Goal: Navigation & Orientation: Find specific page/section

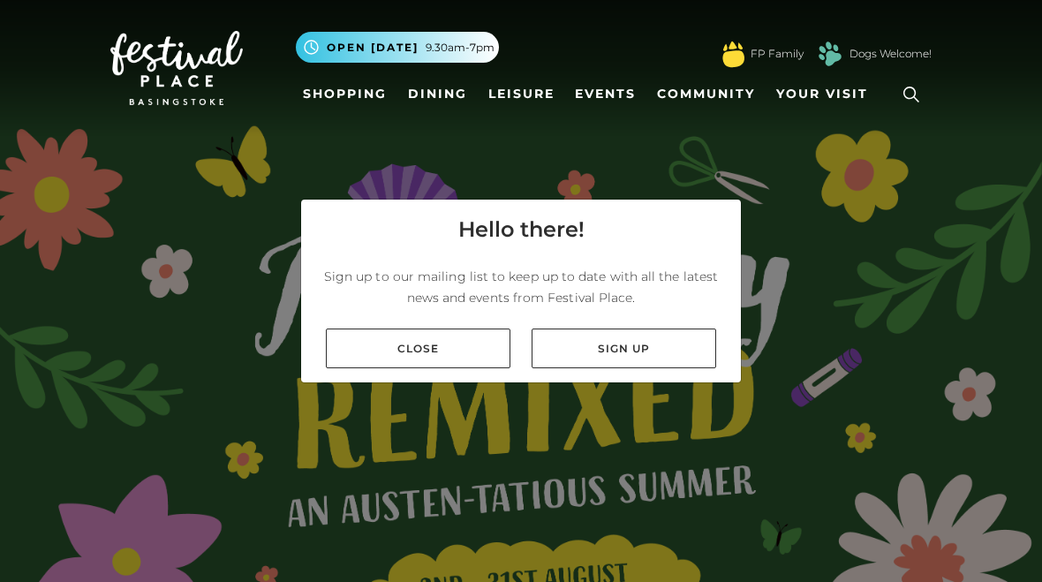
click at [363, 350] on link "Close" at bounding box center [418, 348] width 184 height 40
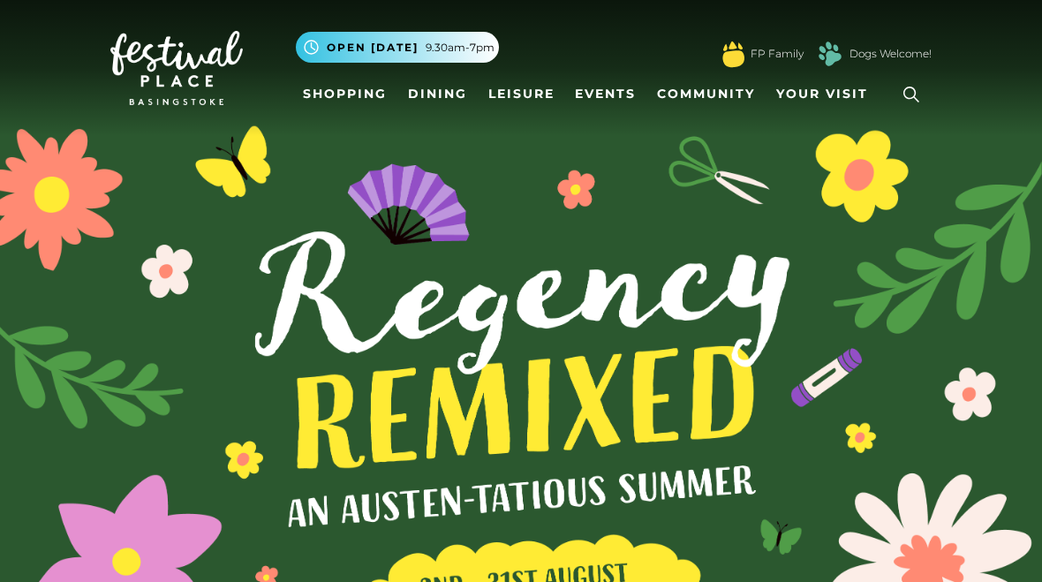
click at [349, 99] on link "Shopping" at bounding box center [345, 94] width 98 height 33
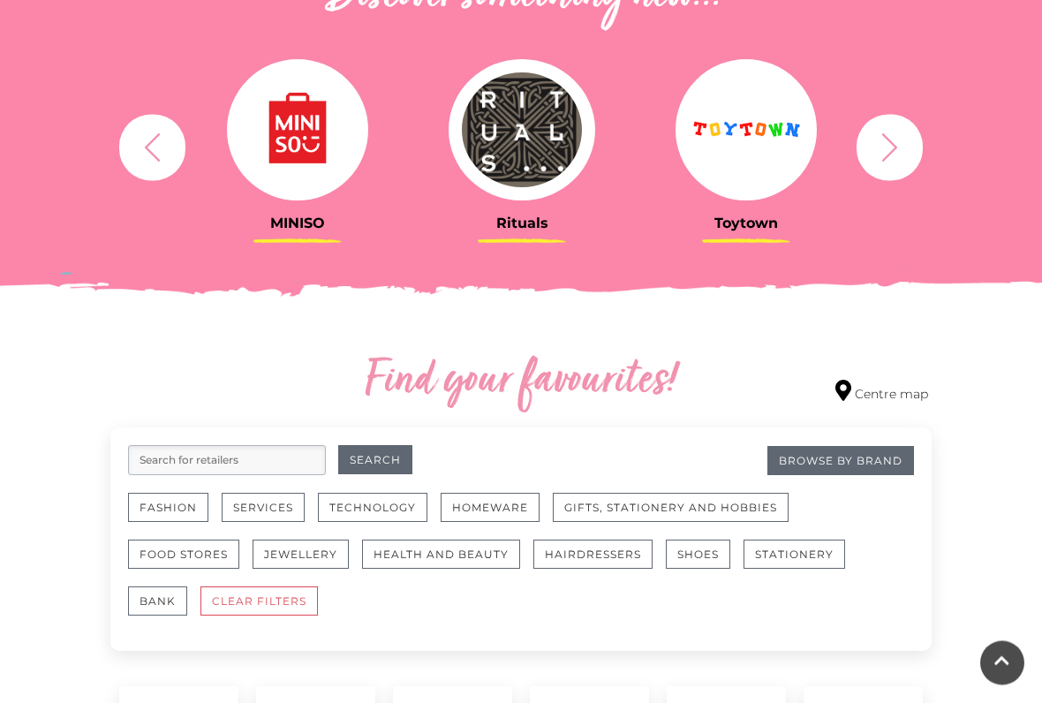
scroll to position [687, 0]
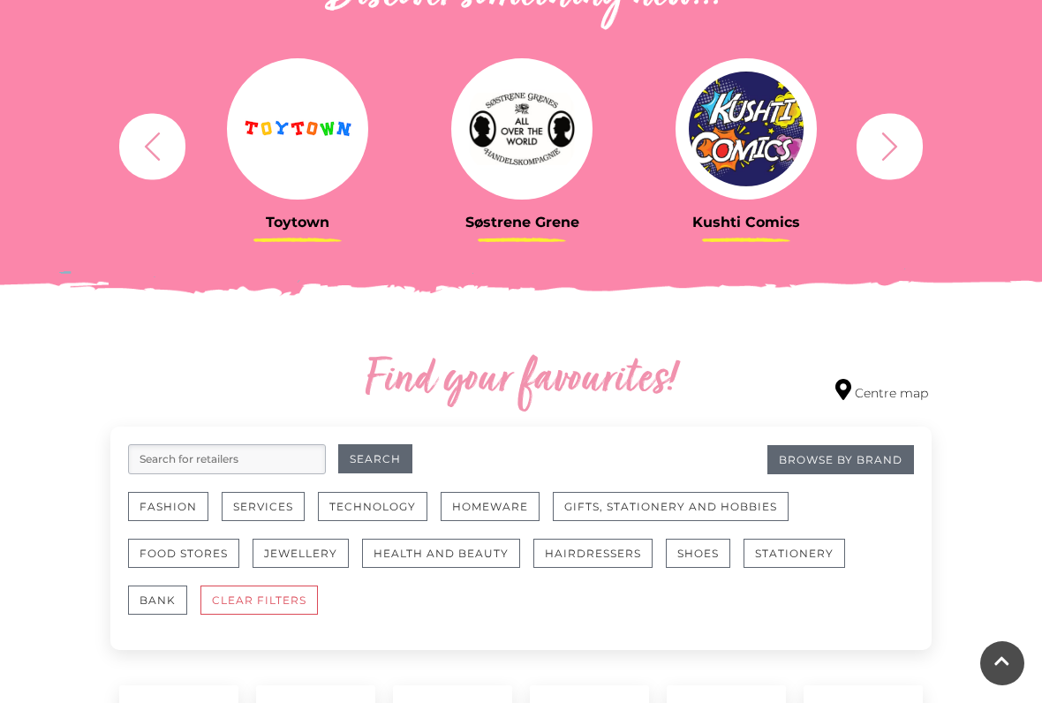
click at [157, 511] on button "Fashion" at bounding box center [168, 506] width 80 height 29
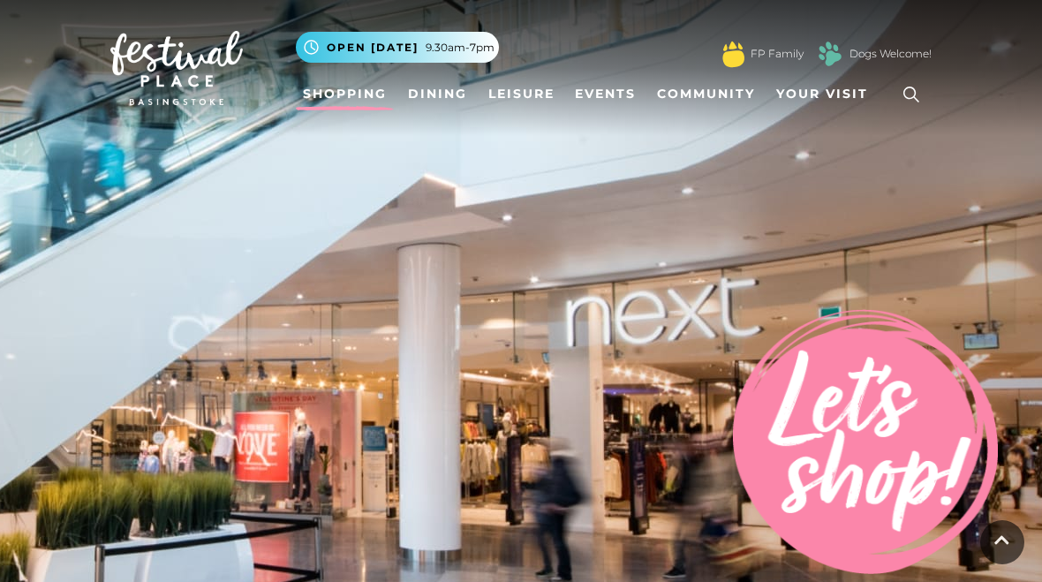
scroll to position [736, 0]
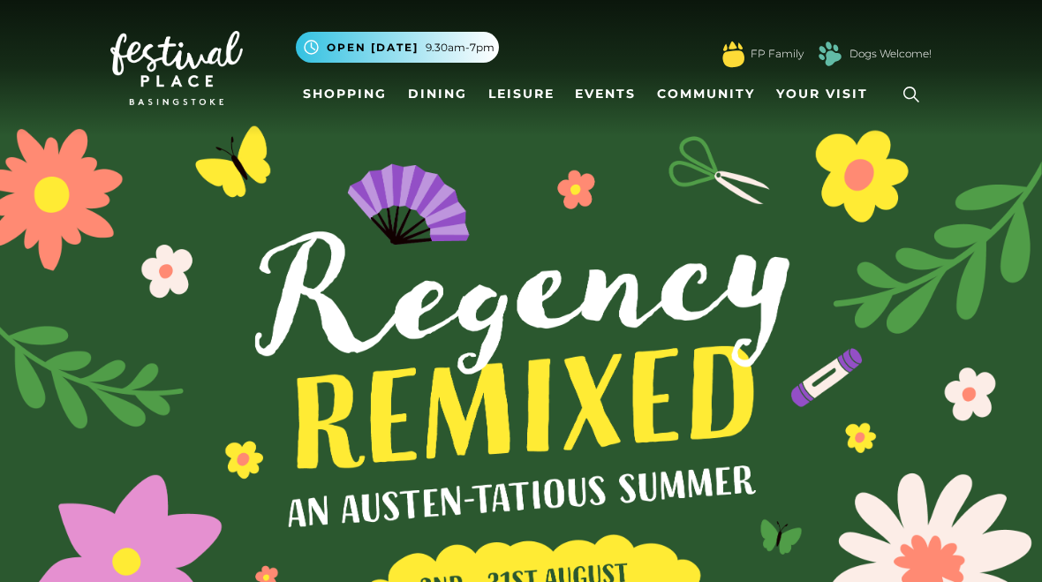
click at [421, 102] on link "Dining" at bounding box center [437, 94] width 73 height 33
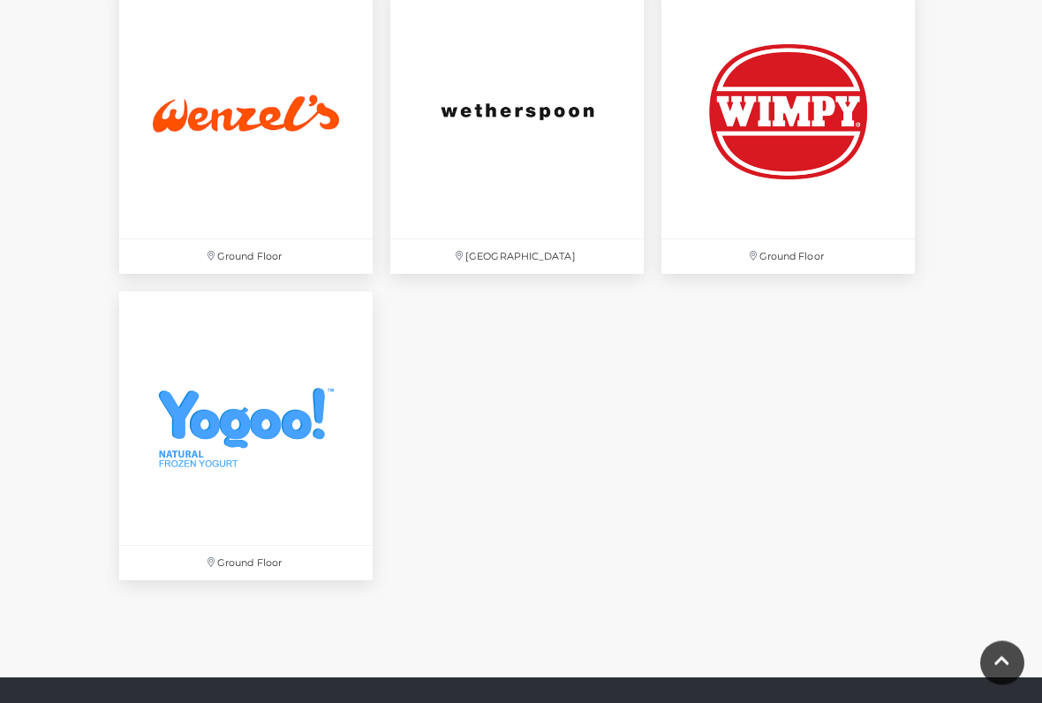
scroll to position [5170, 0]
